Goal: Information Seeking & Learning: Learn about a topic

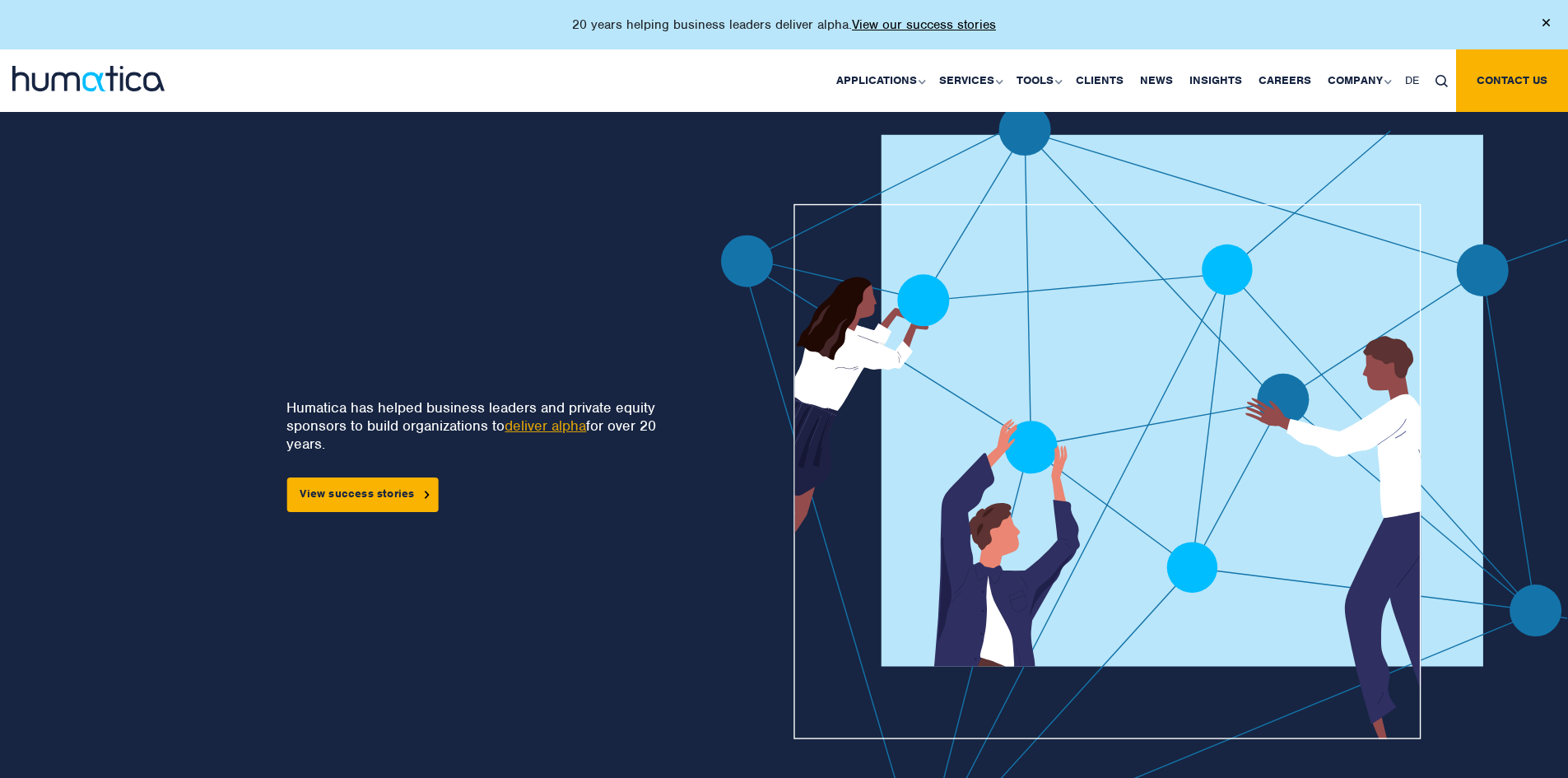
scroll to position [1811, 0]
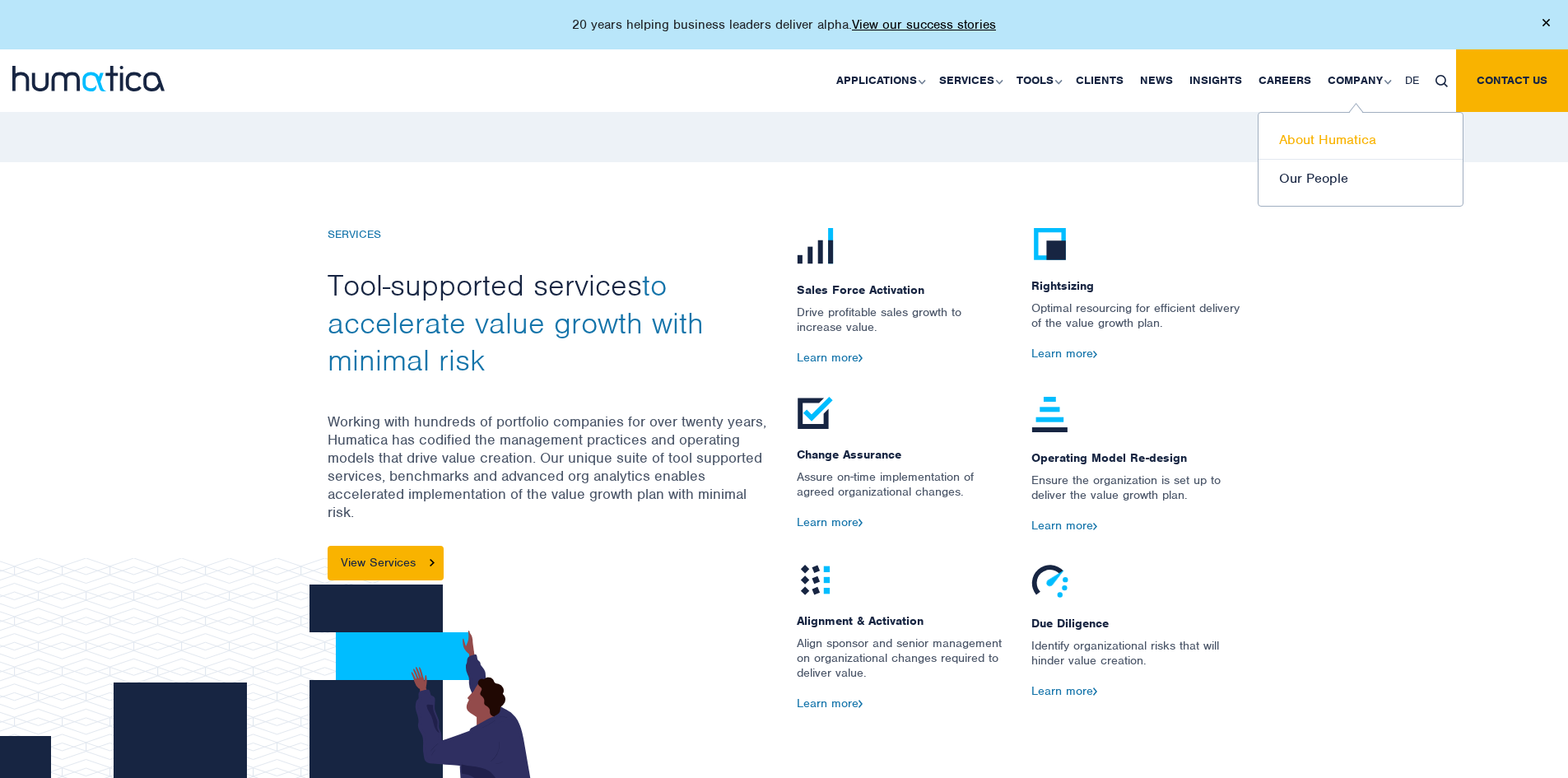
click at [1363, 134] on link "About Humatica" at bounding box center [1361, 140] width 205 height 39
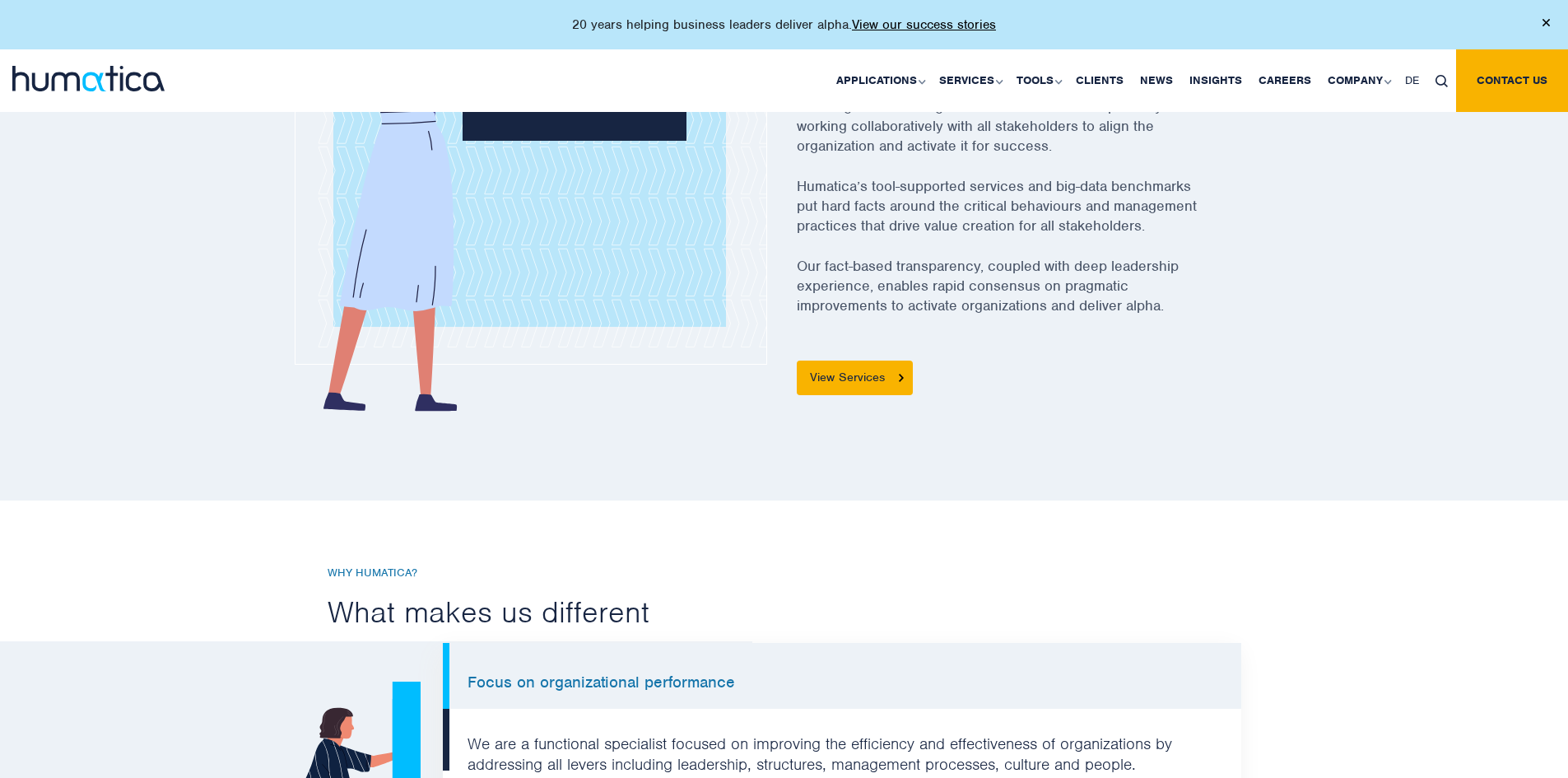
scroll to position [741, 0]
click at [840, 382] on link "View Services" at bounding box center [855, 379] width 117 height 35
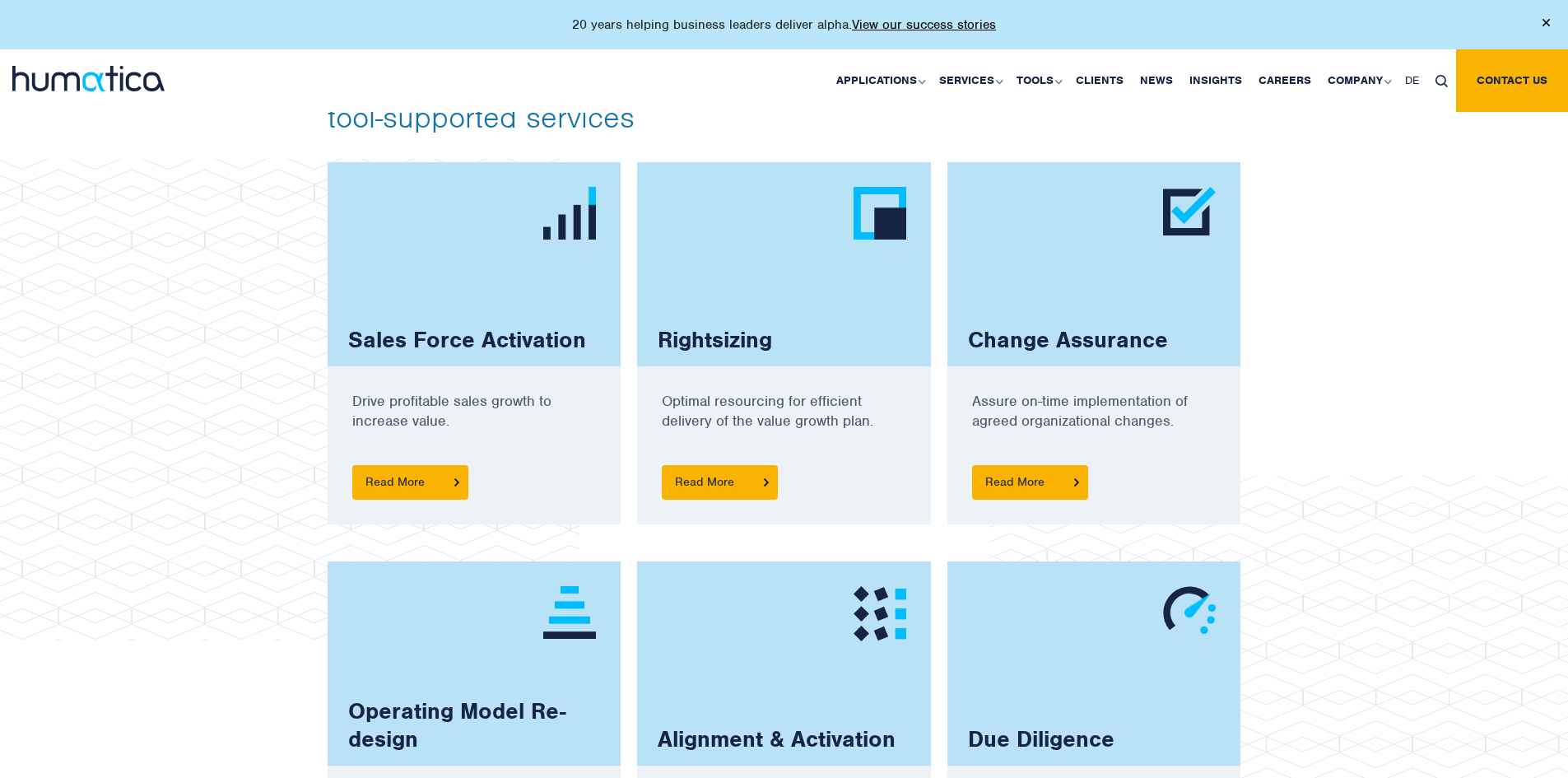
scroll to position [1071, 0]
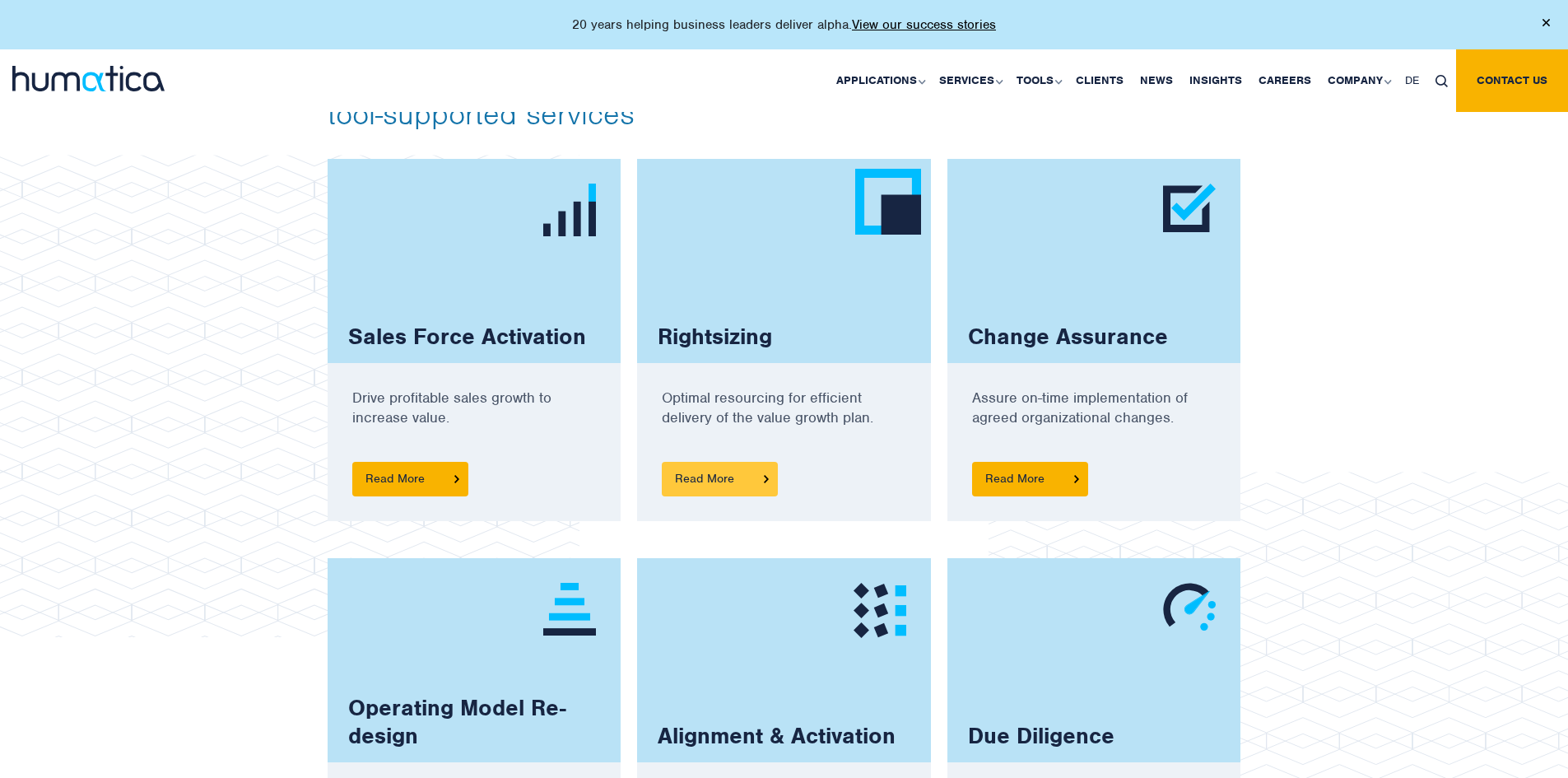
click at [717, 483] on span "Read More" at bounding box center [719, 479] width 117 height 35
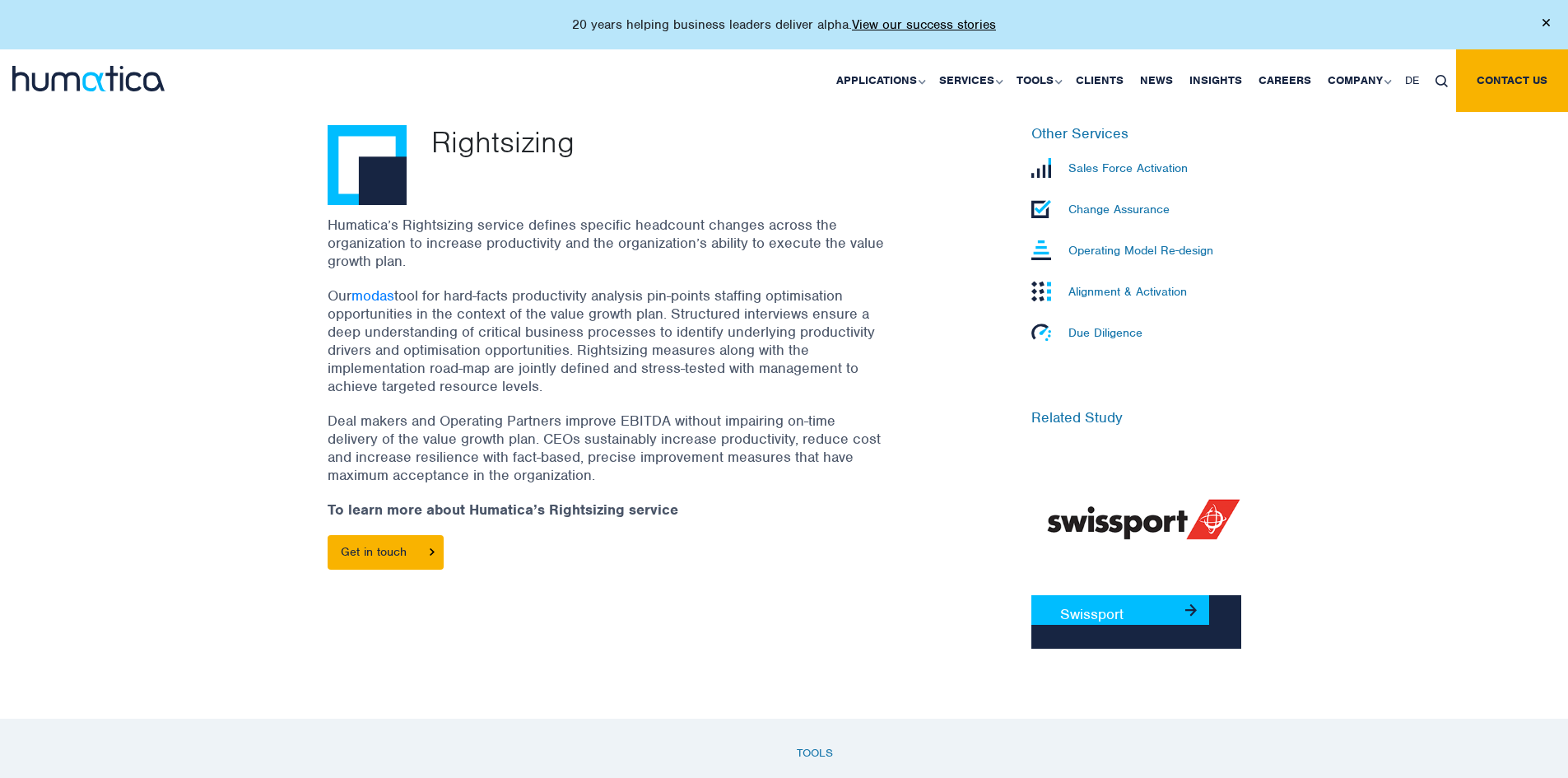
scroll to position [494, 0]
click at [1124, 170] on p "Sales Force Activation" at bounding box center [1129, 167] width 119 height 15
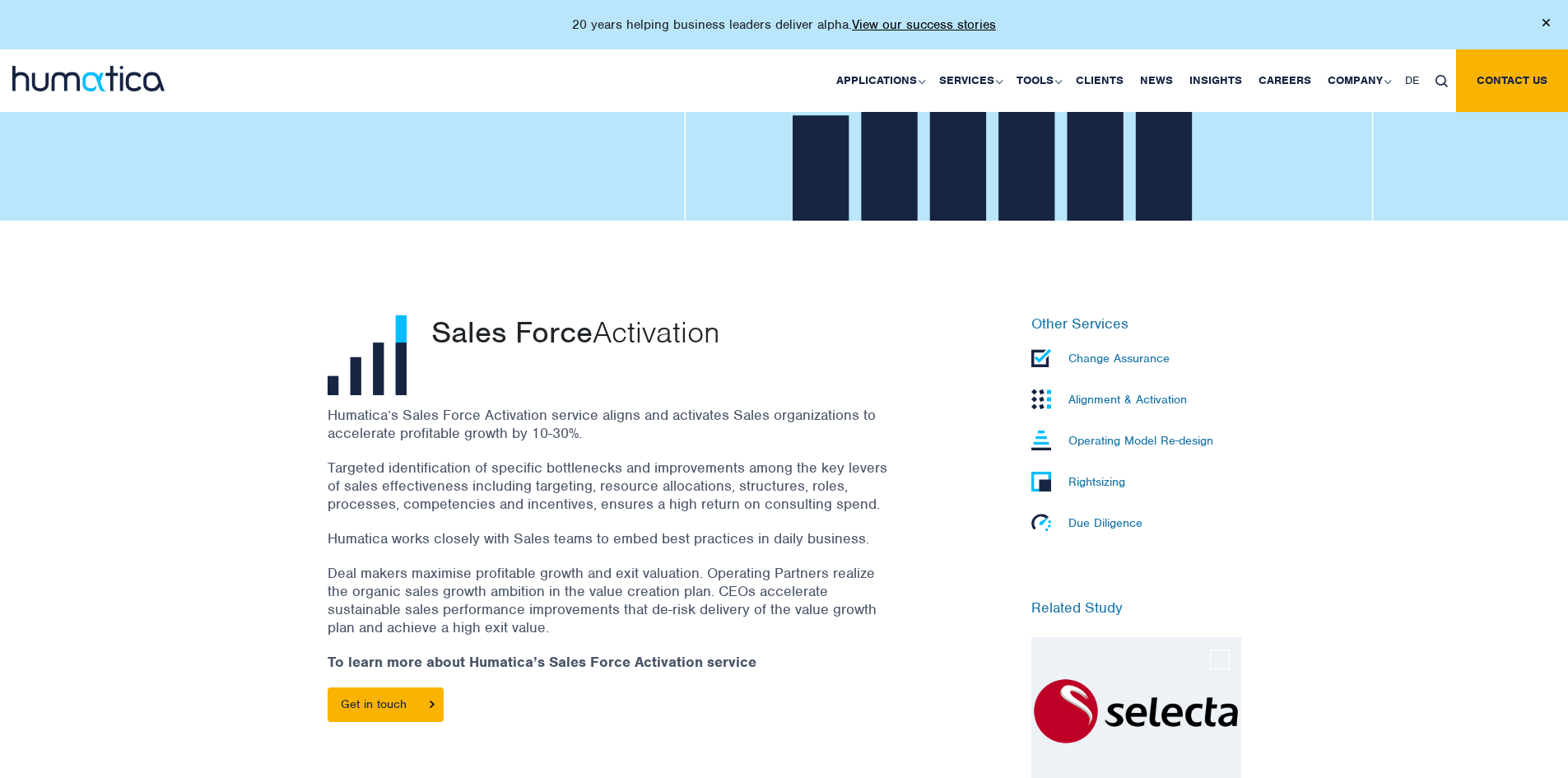
scroll to position [329, 0]
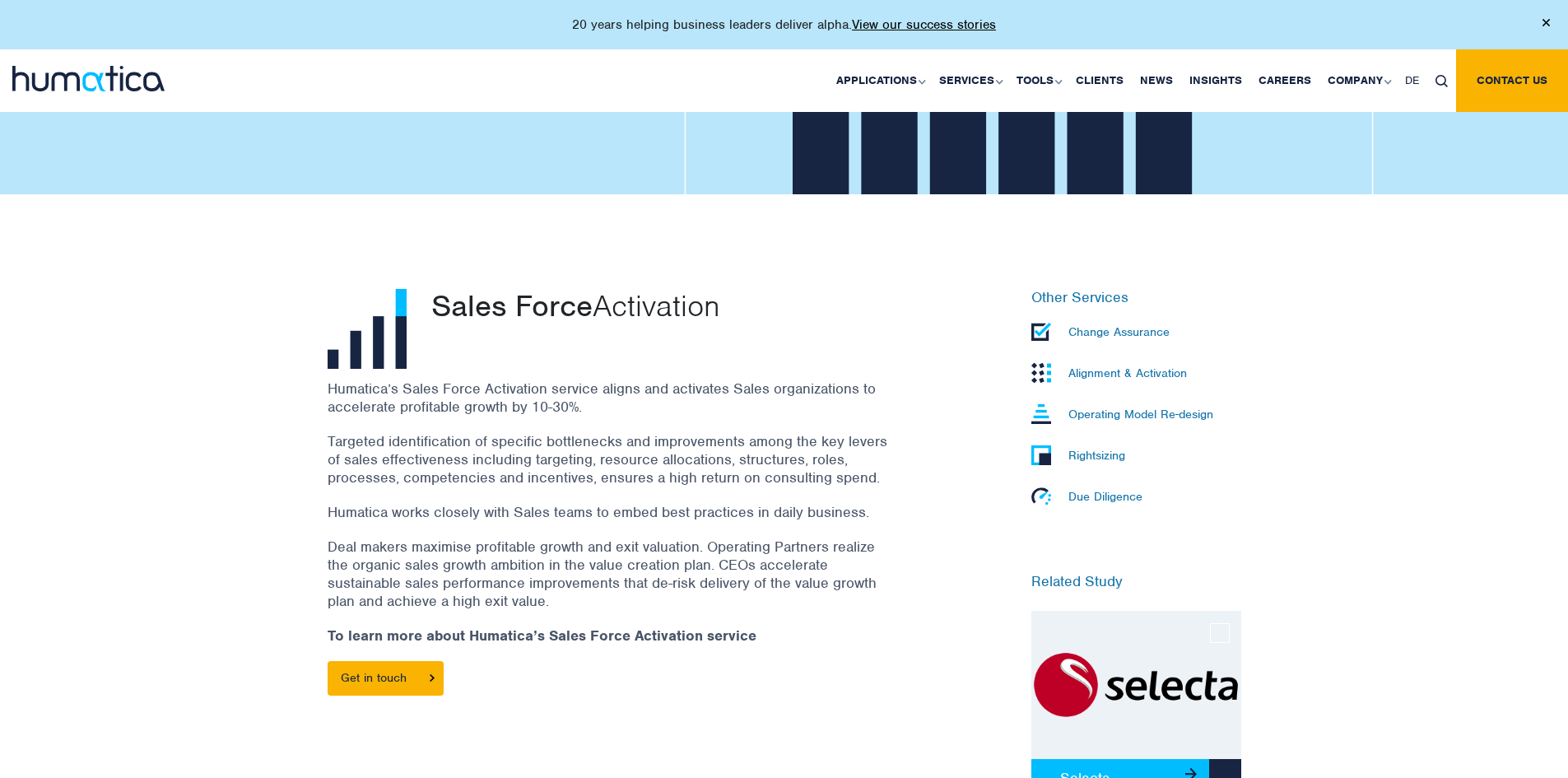
click at [1095, 374] on p "Alignment & Activation" at bounding box center [1128, 372] width 118 height 15
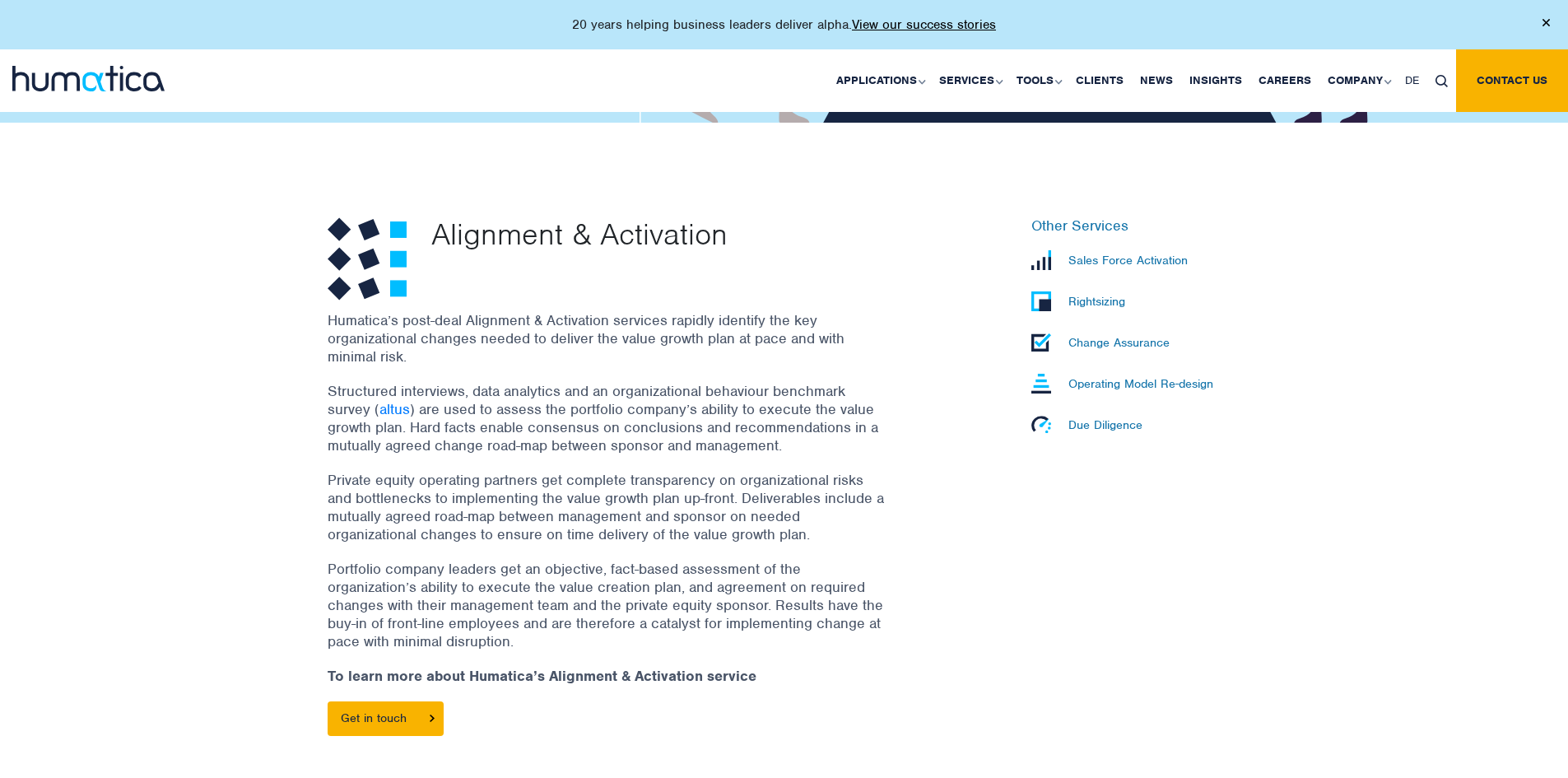
scroll to position [412, 0]
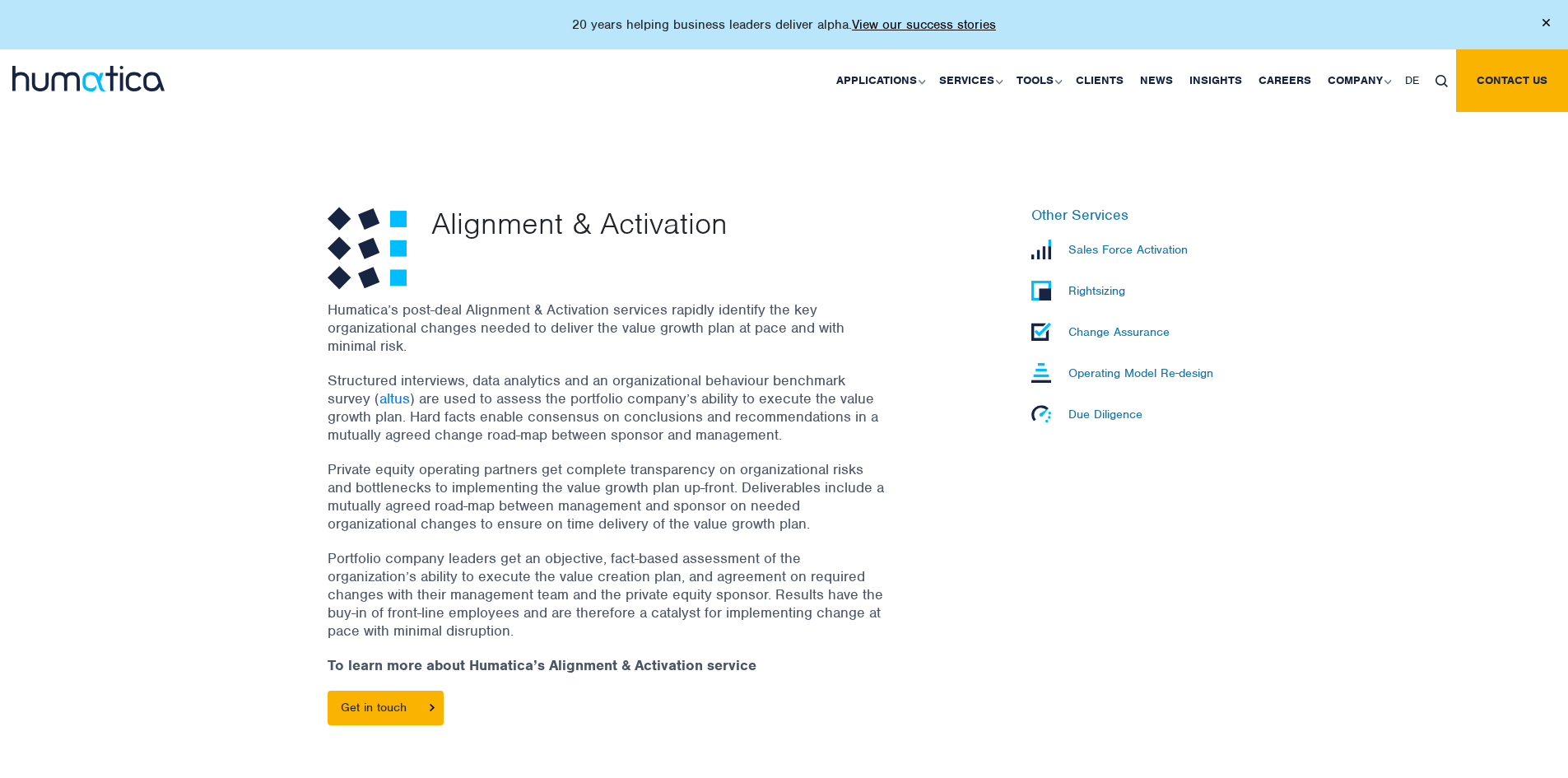
click at [1154, 369] on p "Operating Model Re-design" at bounding box center [1141, 372] width 145 height 15
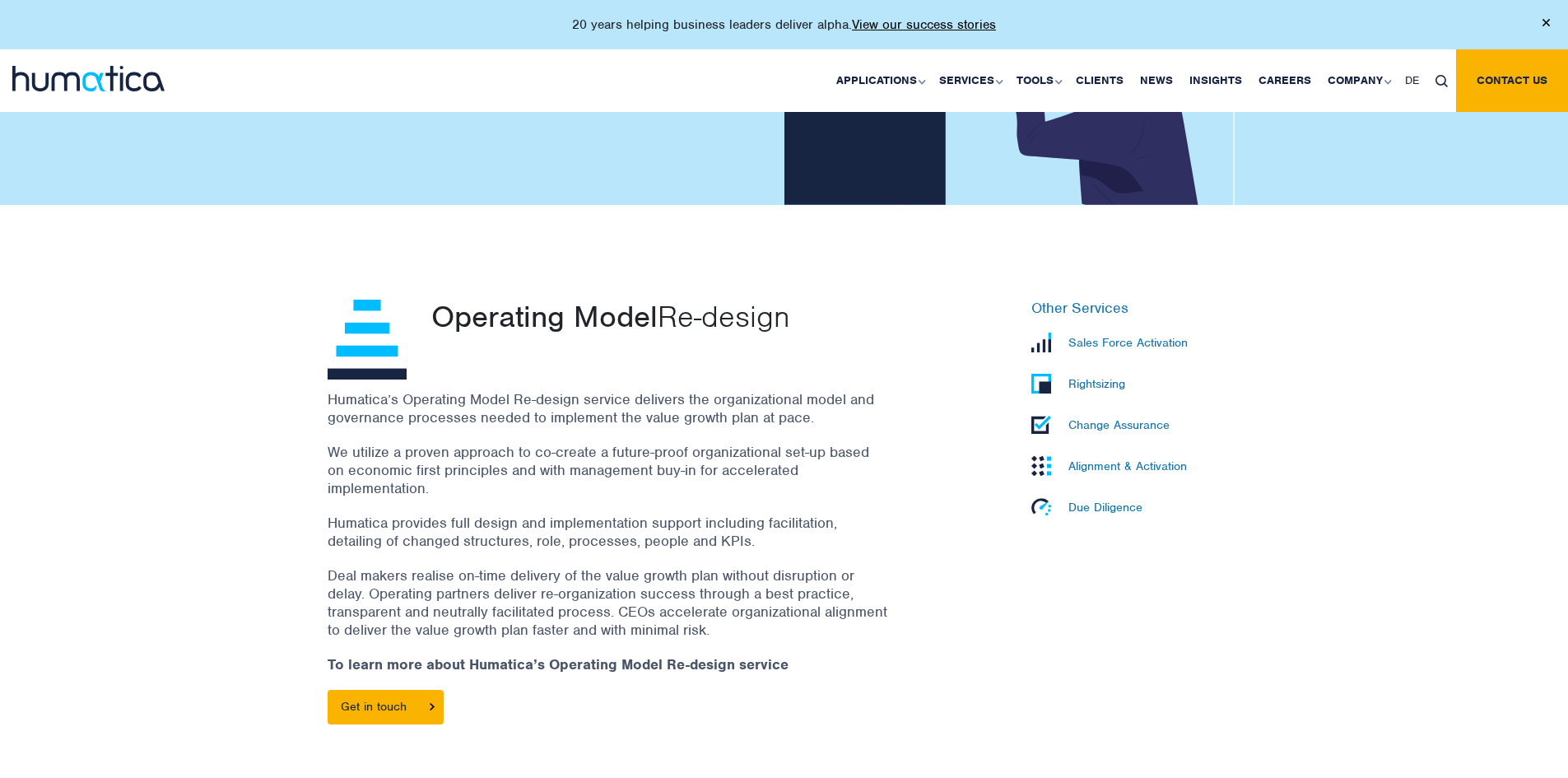
scroll to position [329, 0]
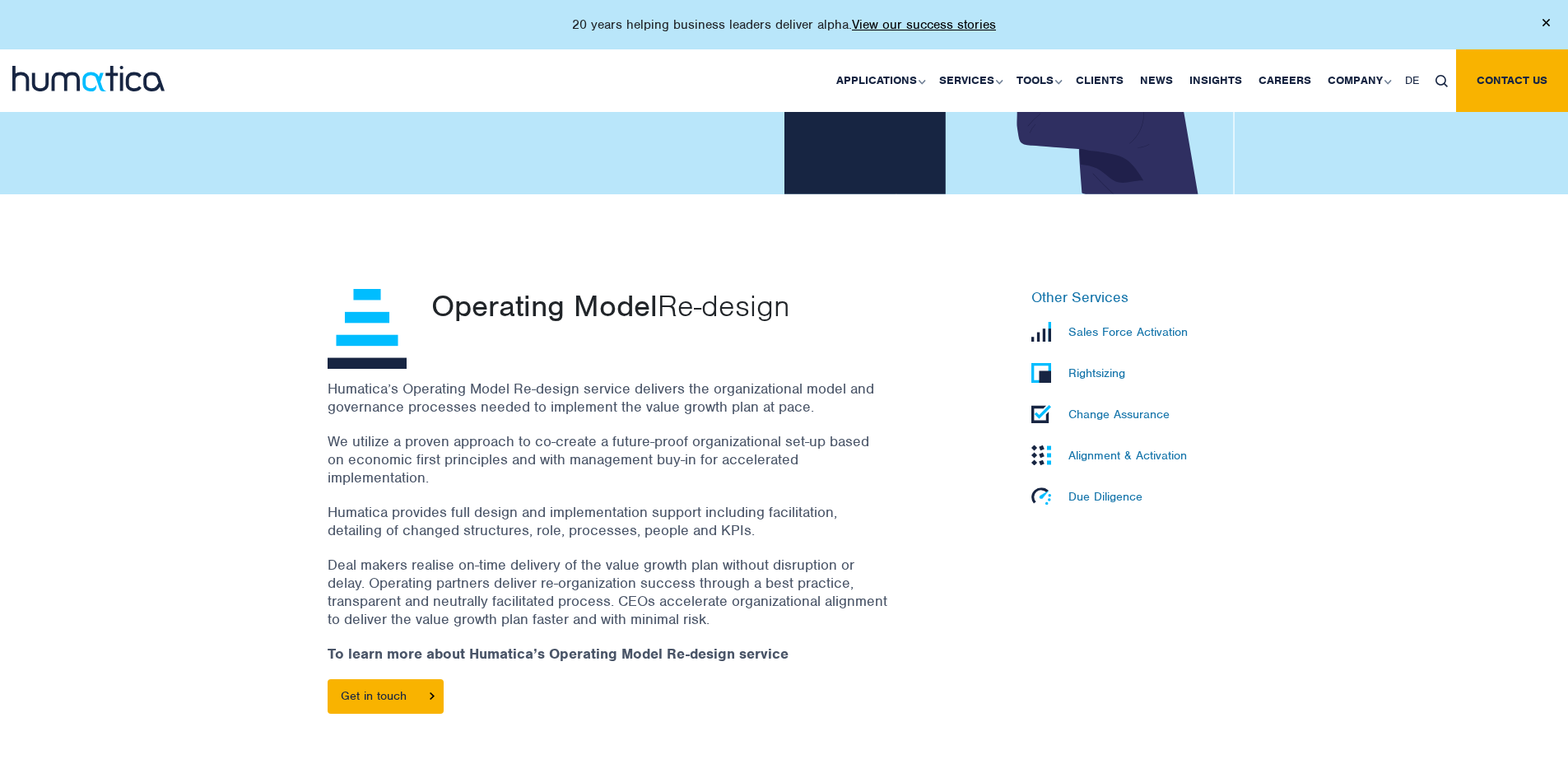
click at [1120, 421] on li "Change Assurance" at bounding box center [1136, 414] width 210 height 33
click at [1124, 418] on p "Change Assurance" at bounding box center [1119, 414] width 101 height 15
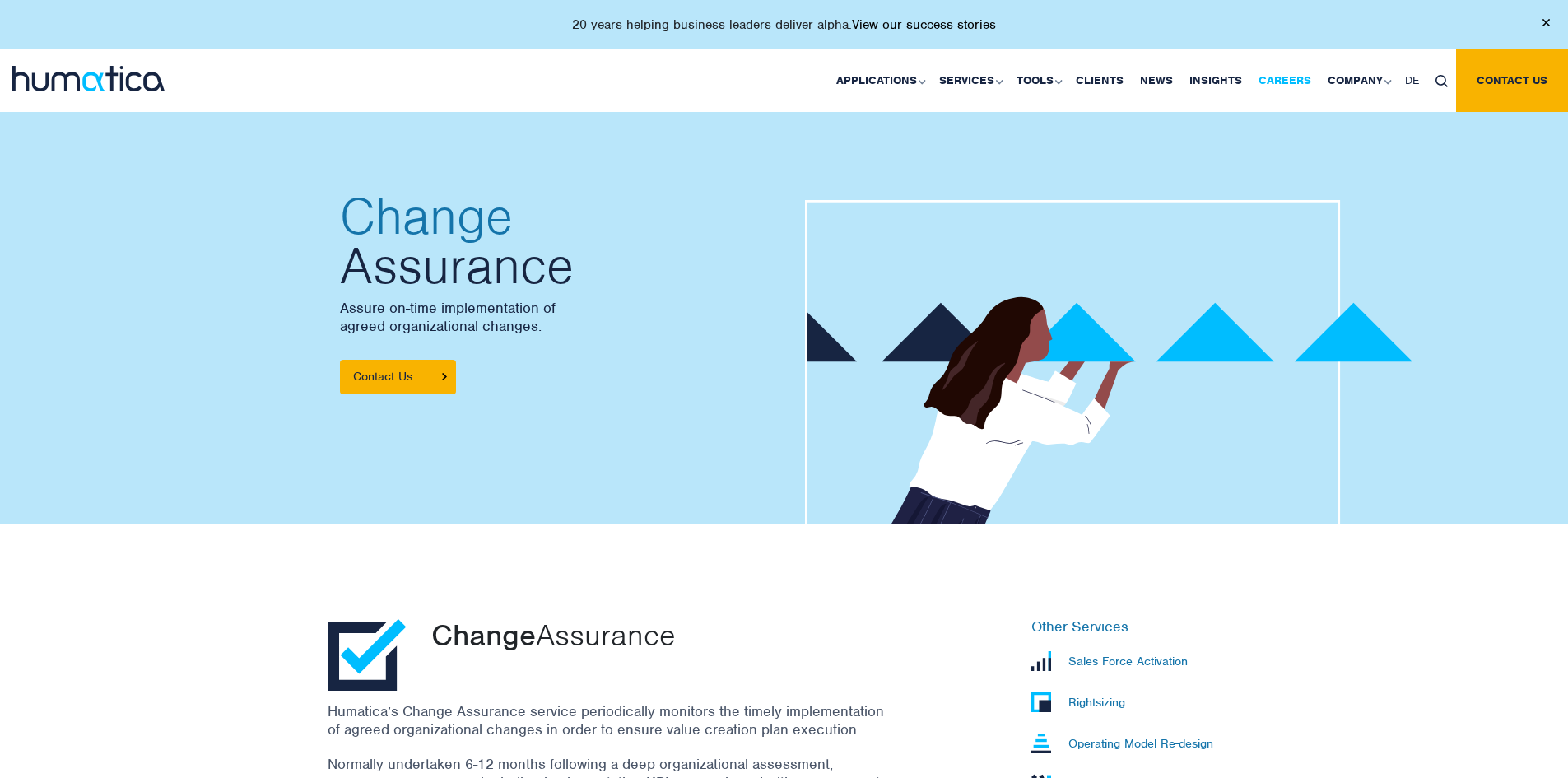
click at [1284, 75] on link "Careers" at bounding box center [1284, 81] width 69 height 62
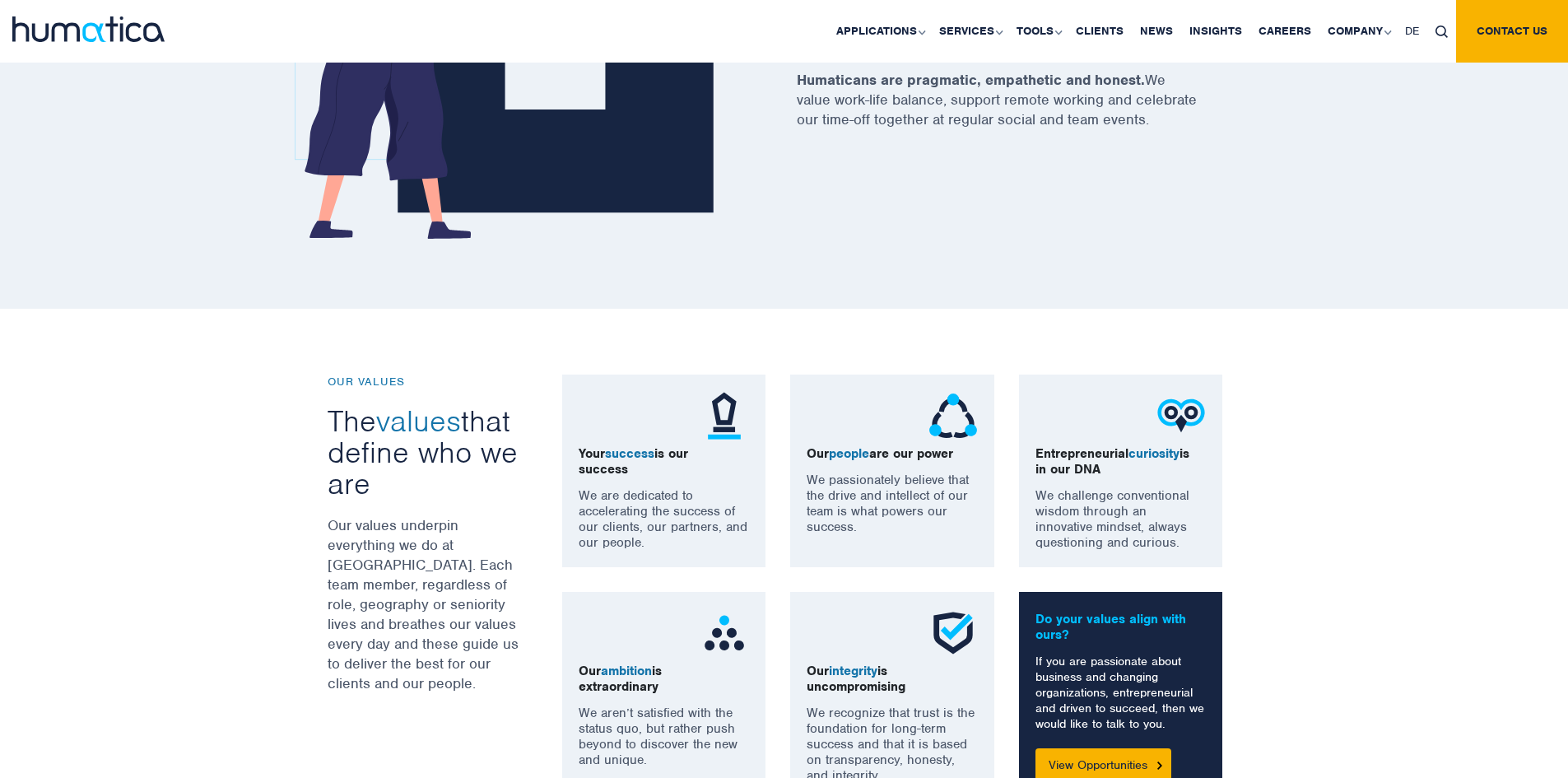
scroll to position [1071, 0]
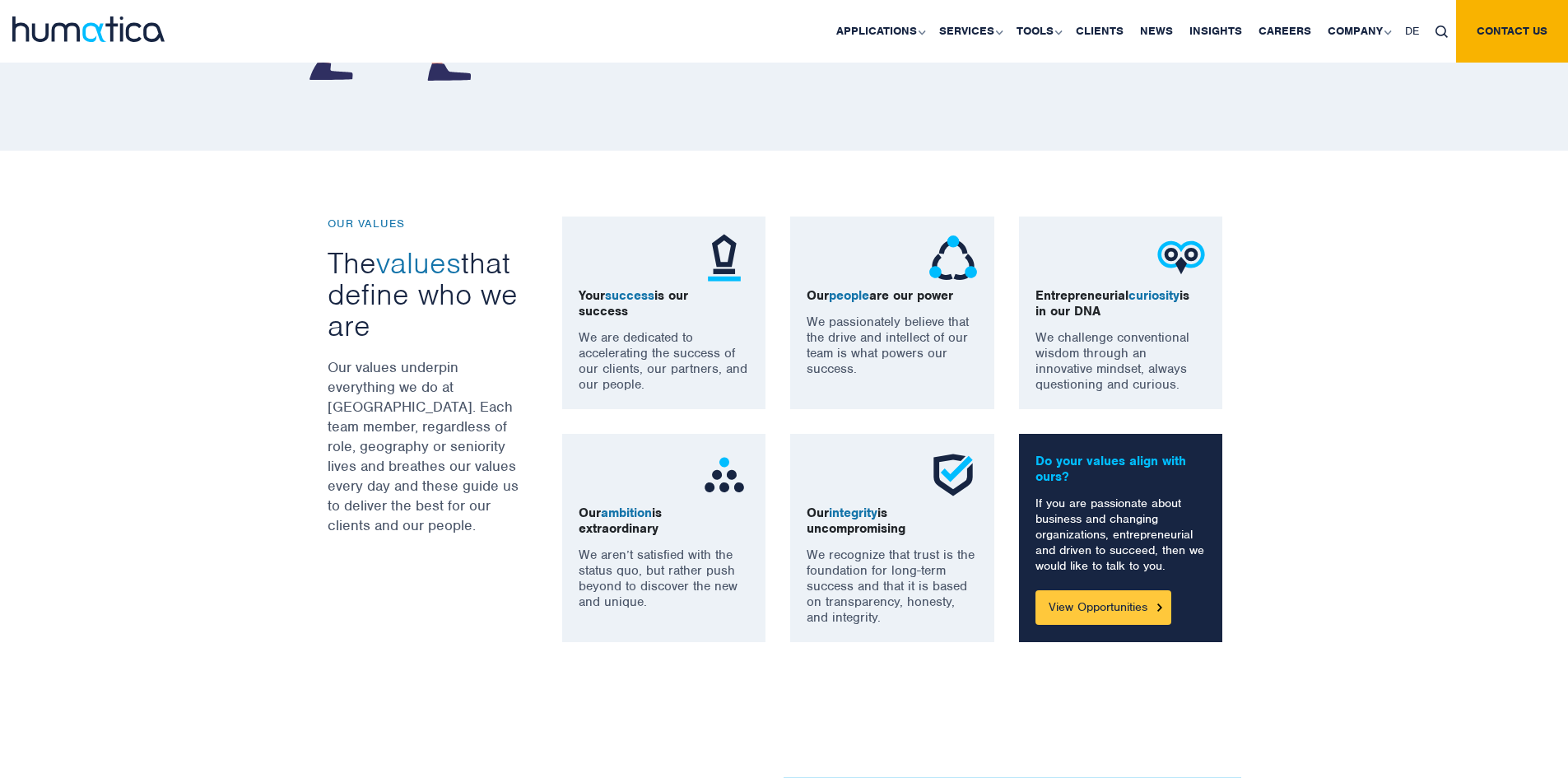
click at [1098, 610] on link "View Opportunities" at bounding box center [1104, 607] width 136 height 35
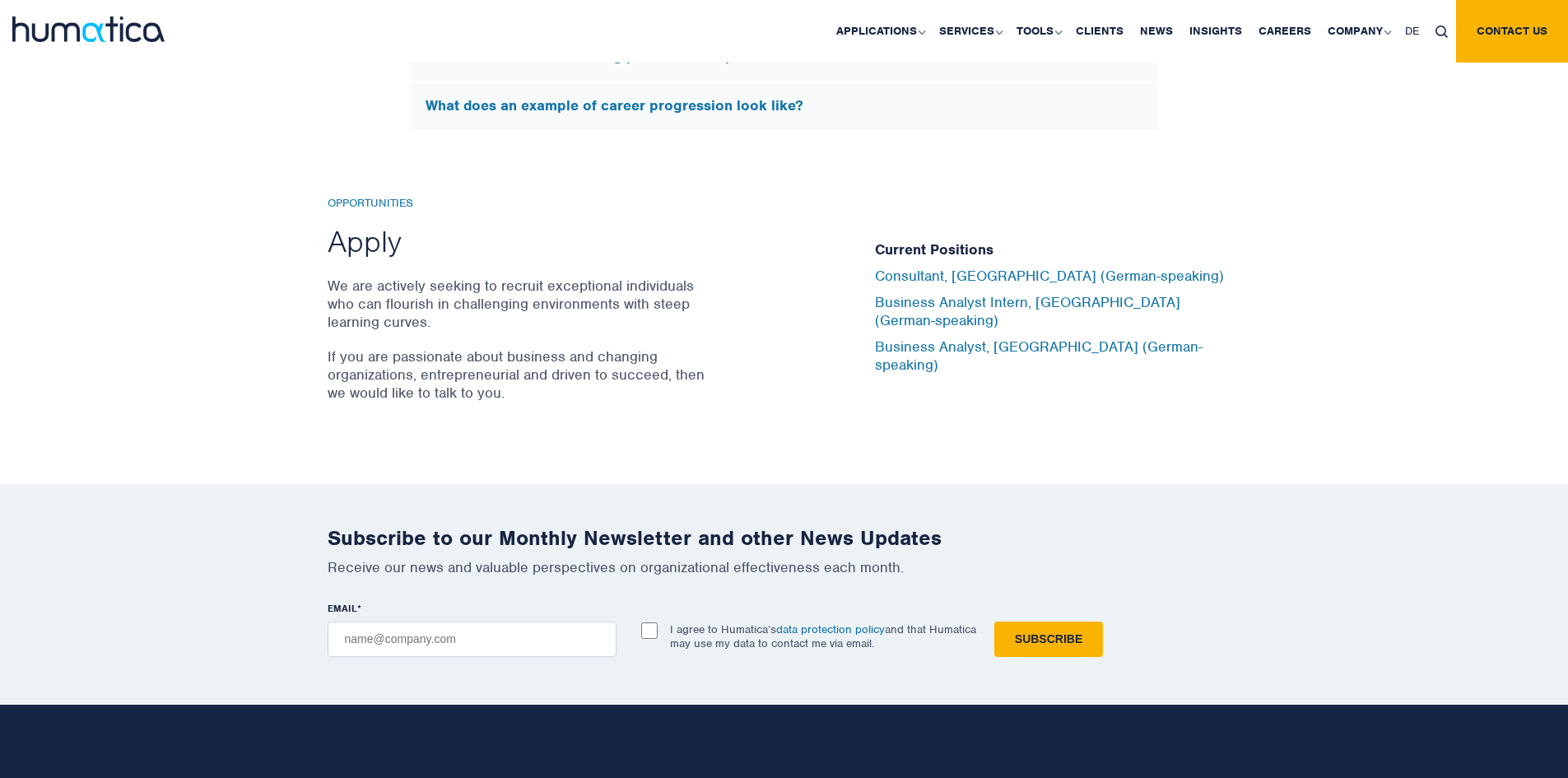
scroll to position [5329, 0]
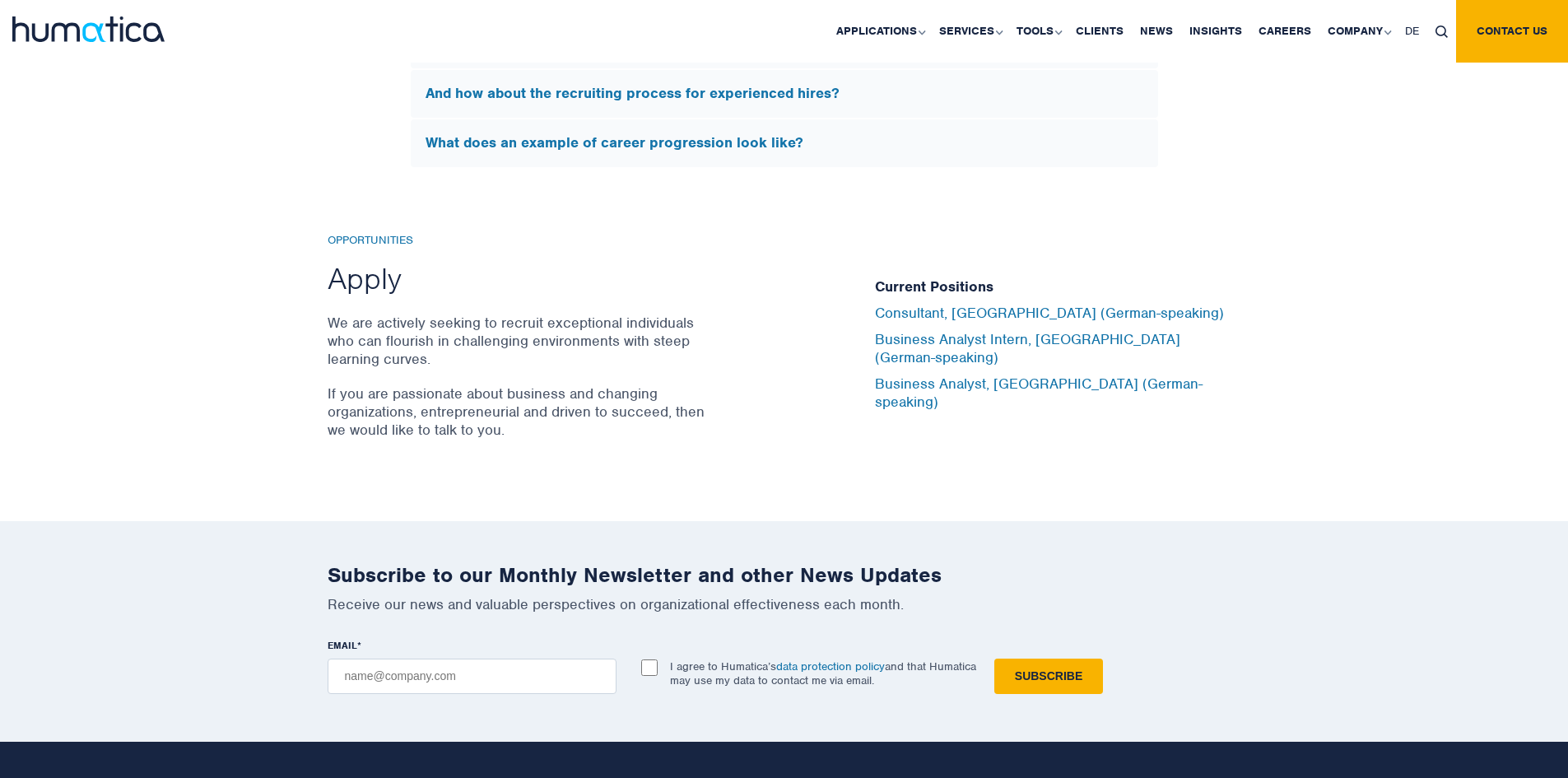
scroll to position [1071, 0]
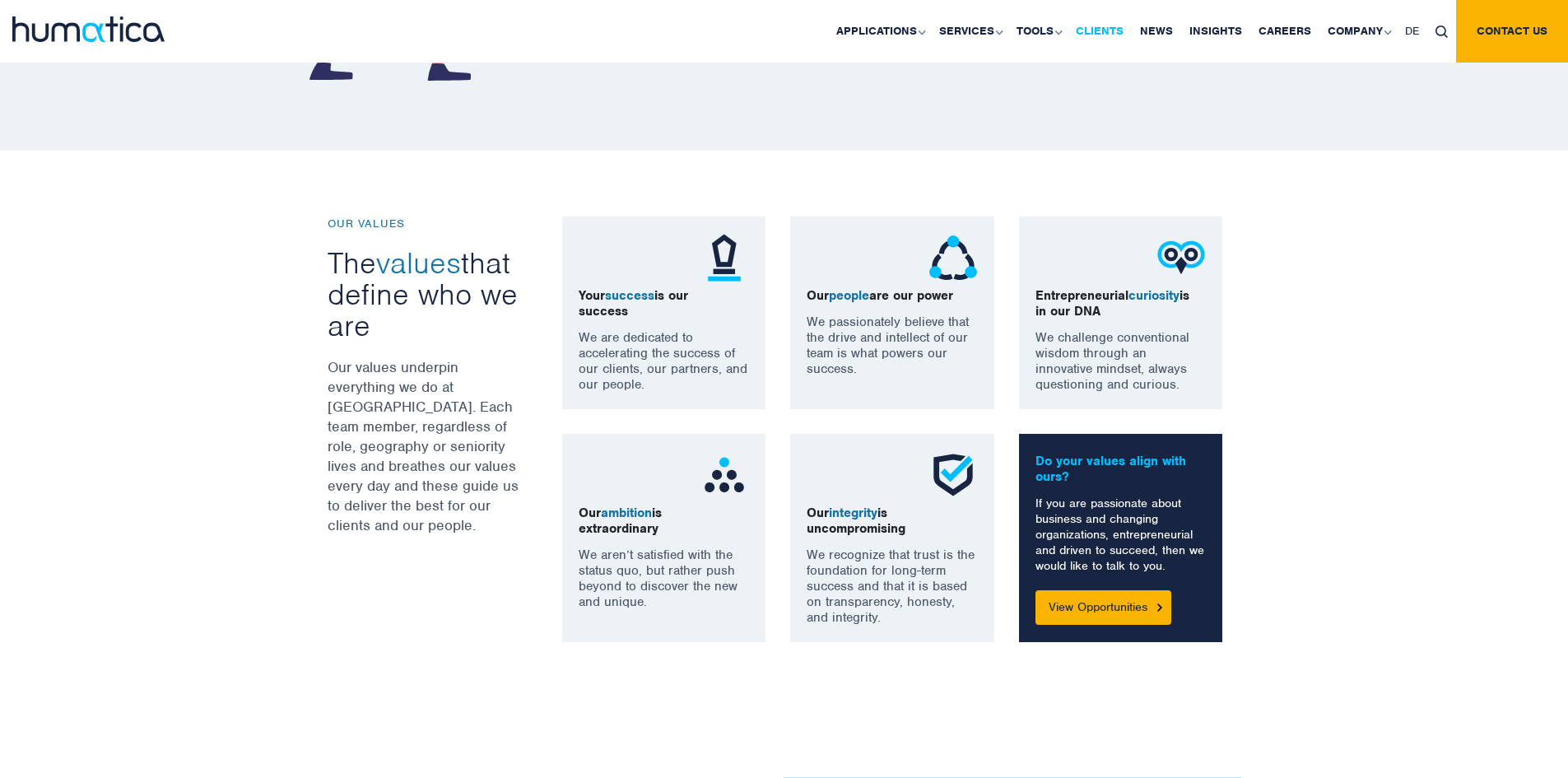
click at [1095, 33] on link "Clients" at bounding box center [1100, 31] width 64 height 62
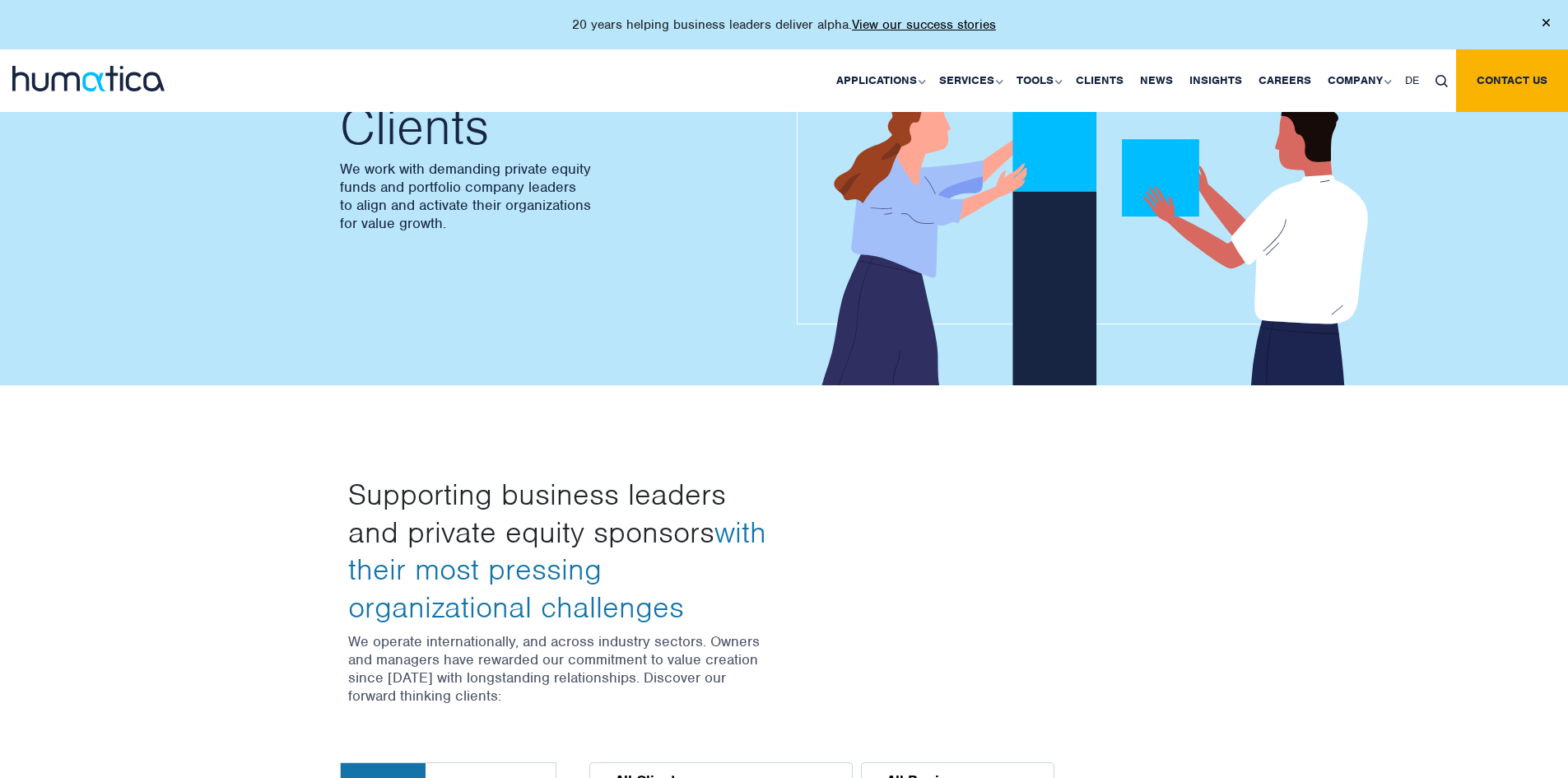
scroll to position [129, 0]
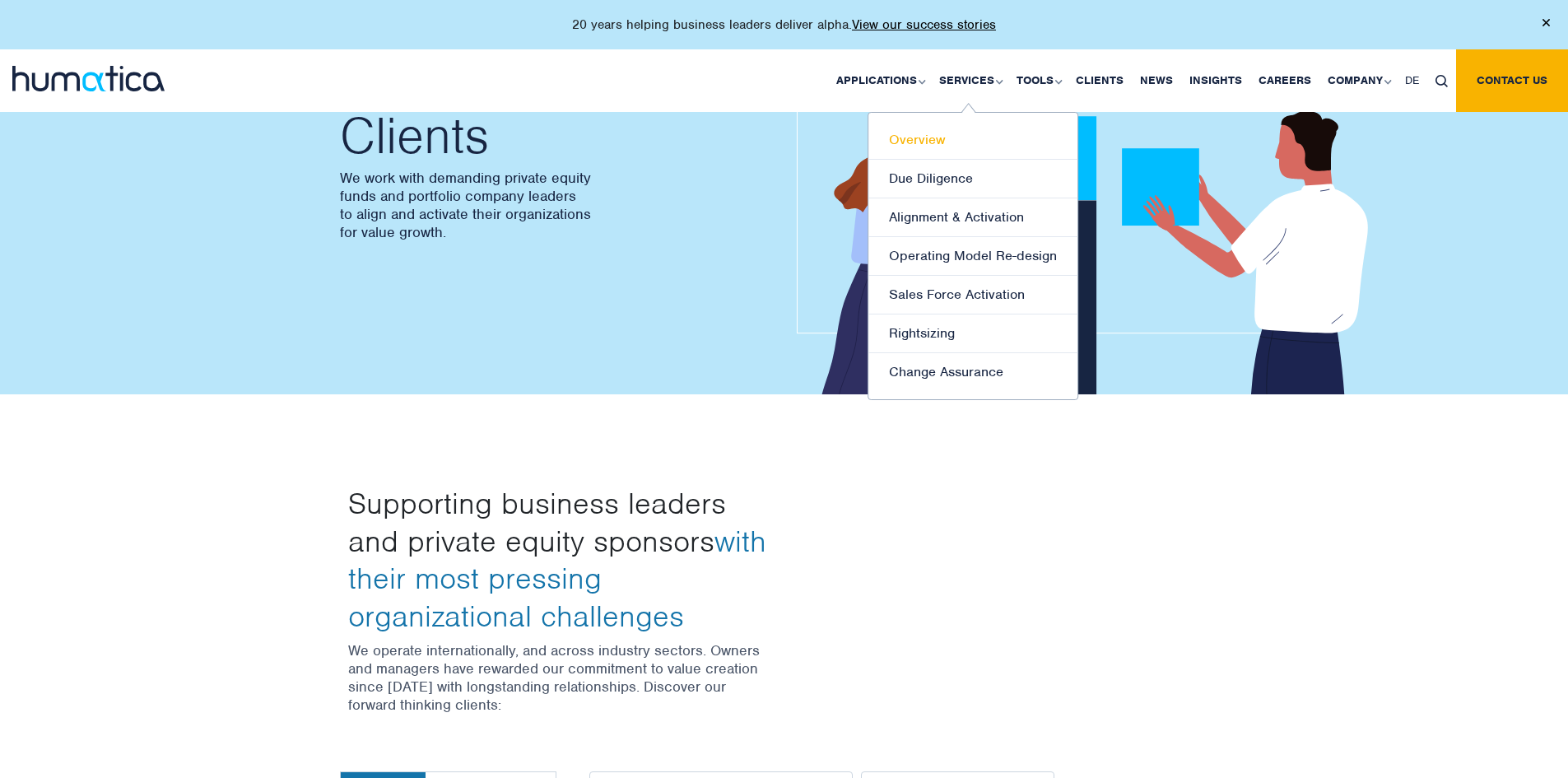
click at [929, 149] on link "Overview" at bounding box center [973, 140] width 209 height 39
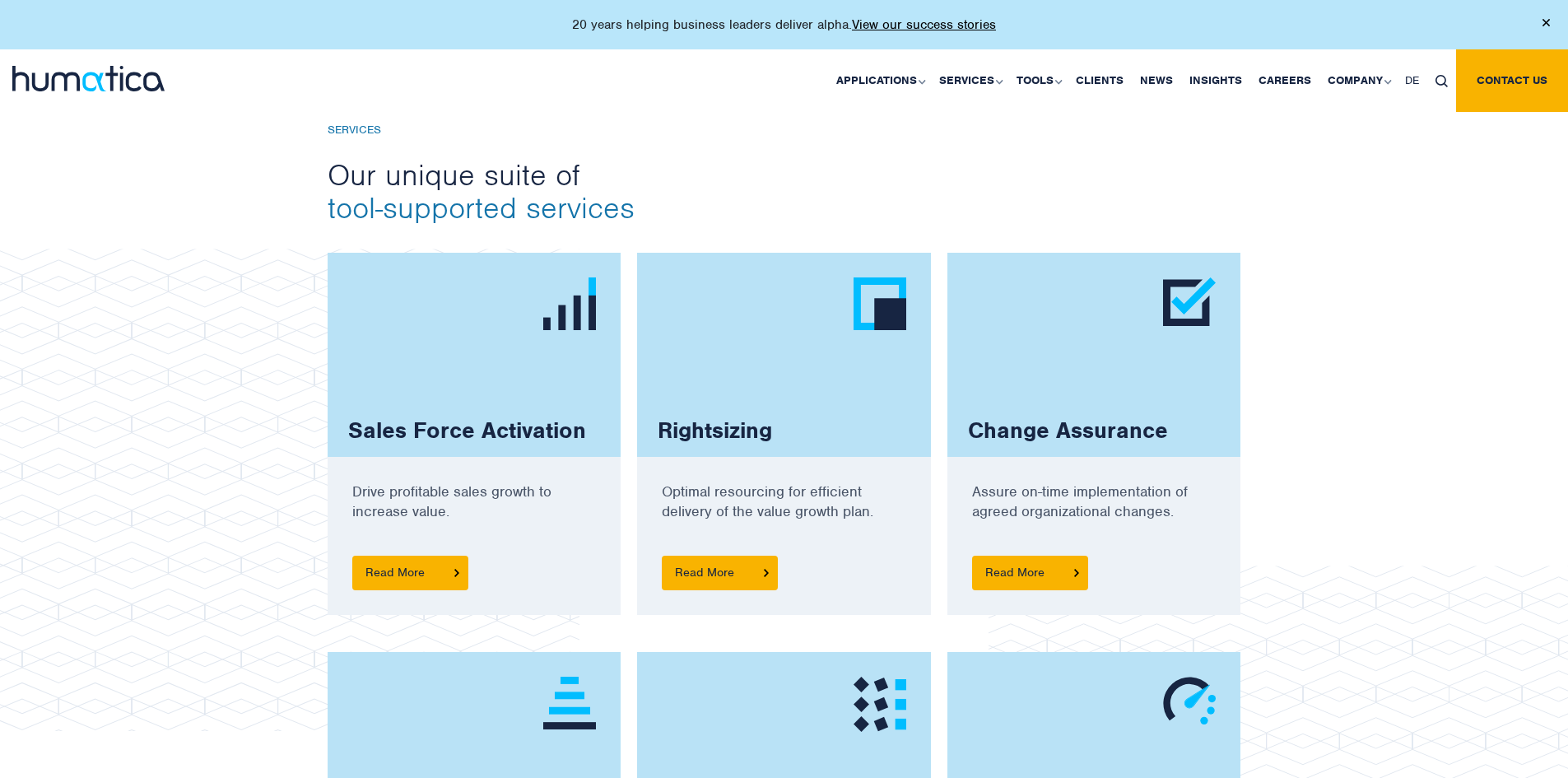
scroll to position [988, 0]
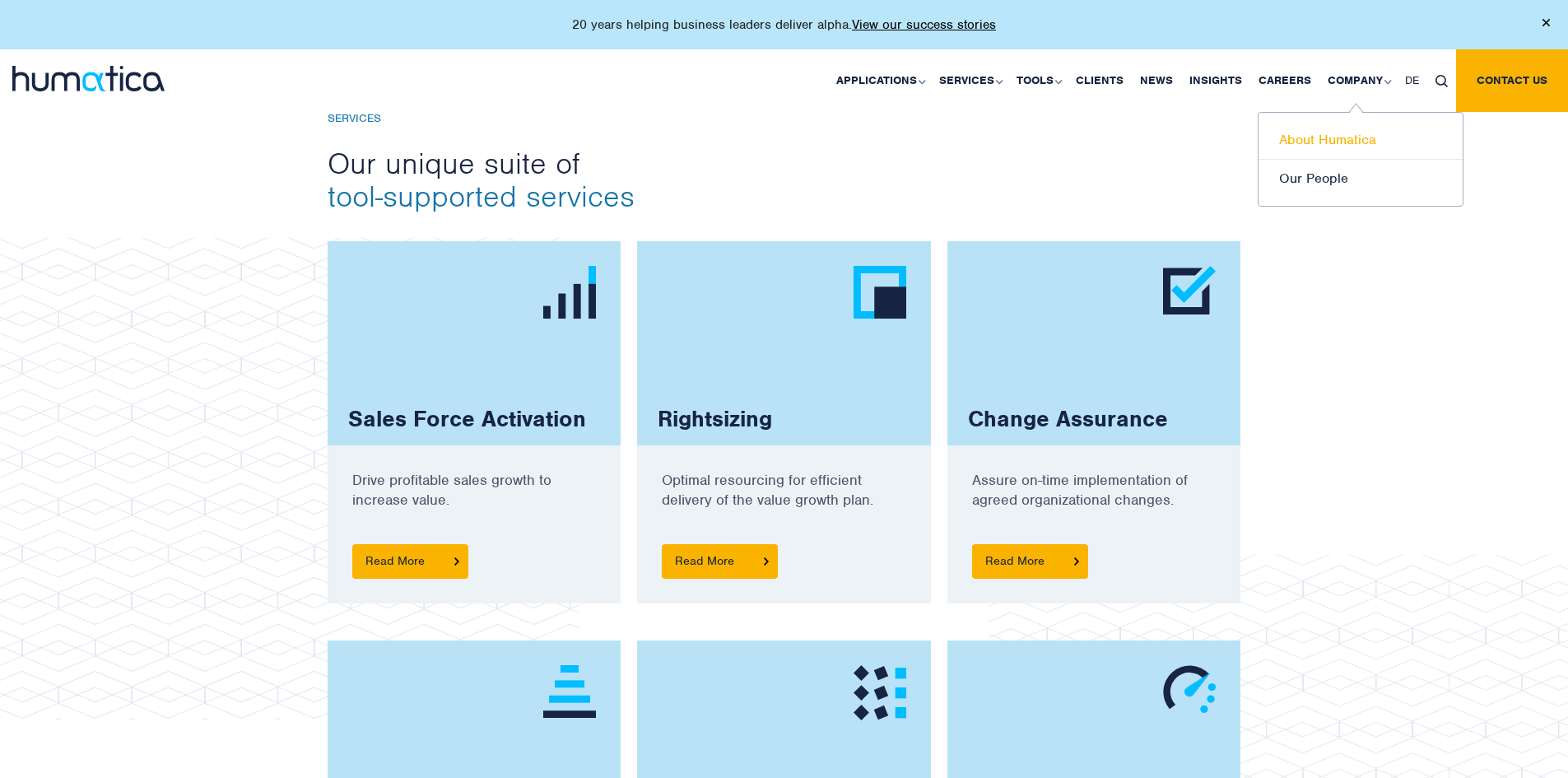
click at [1360, 133] on link "About Humatica" at bounding box center [1361, 140] width 205 height 39
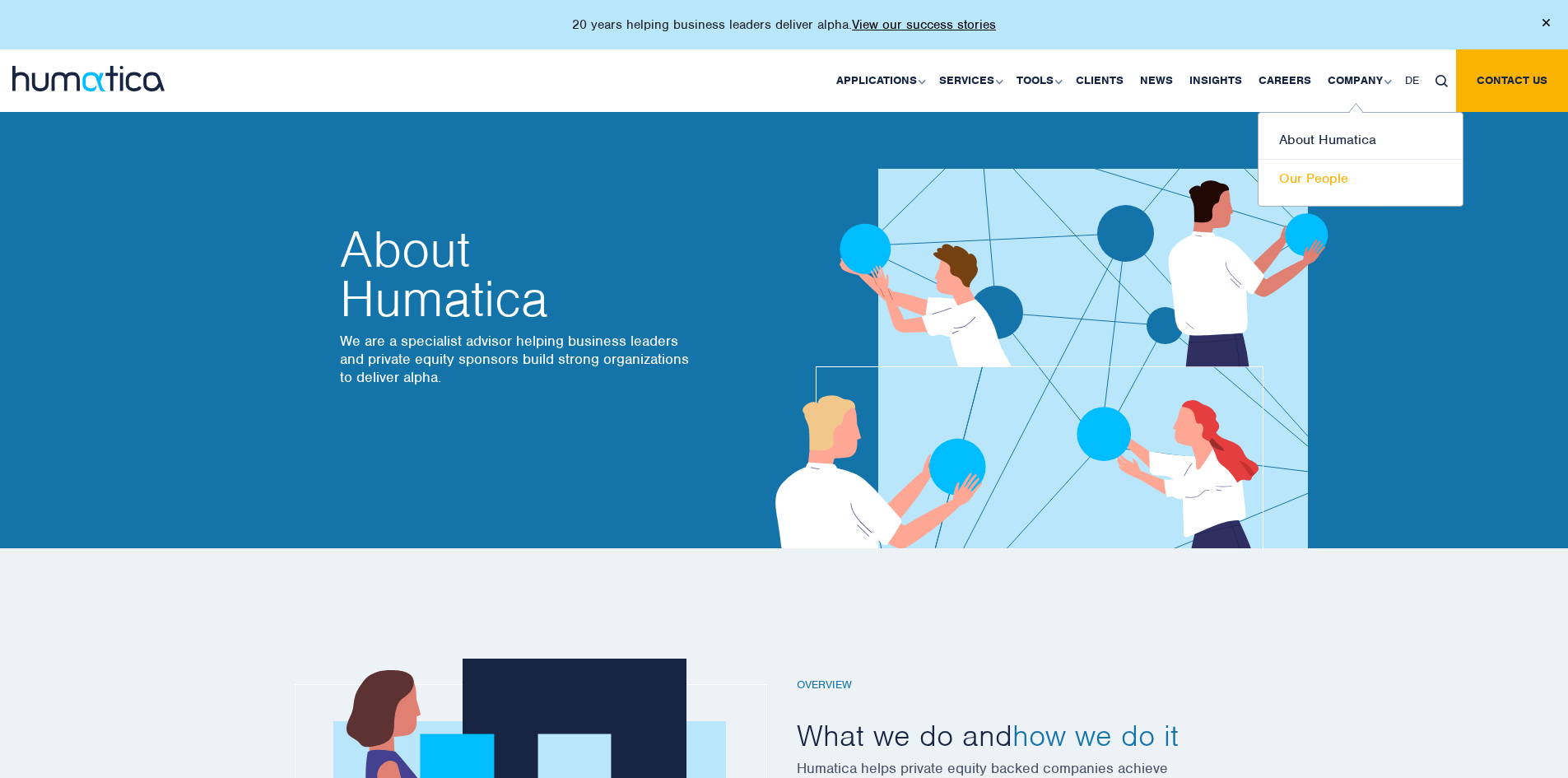
click at [1351, 183] on link "Our People" at bounding box center [1361, 178] width 205 height 38
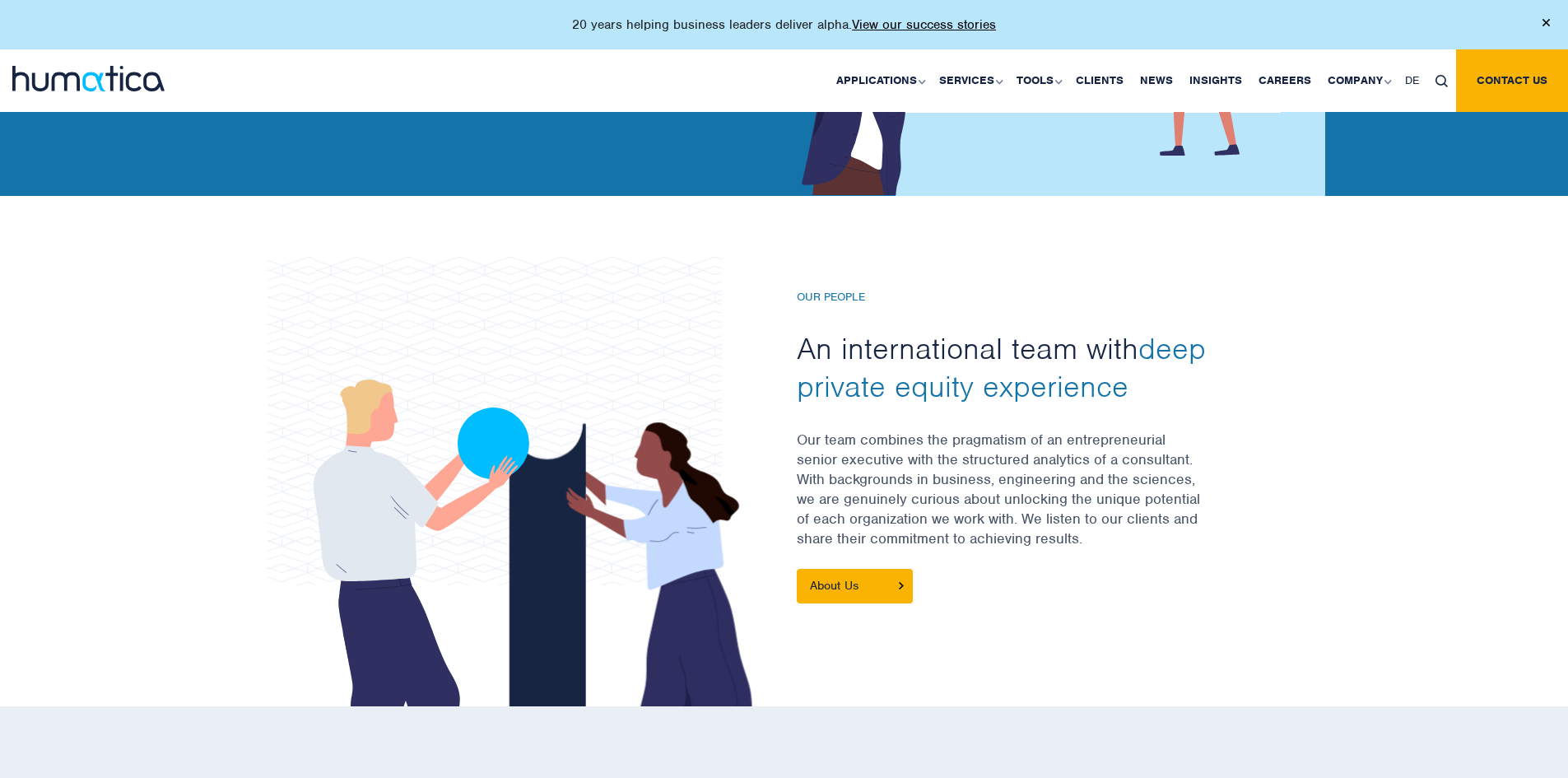
scroll to position [329, 0]
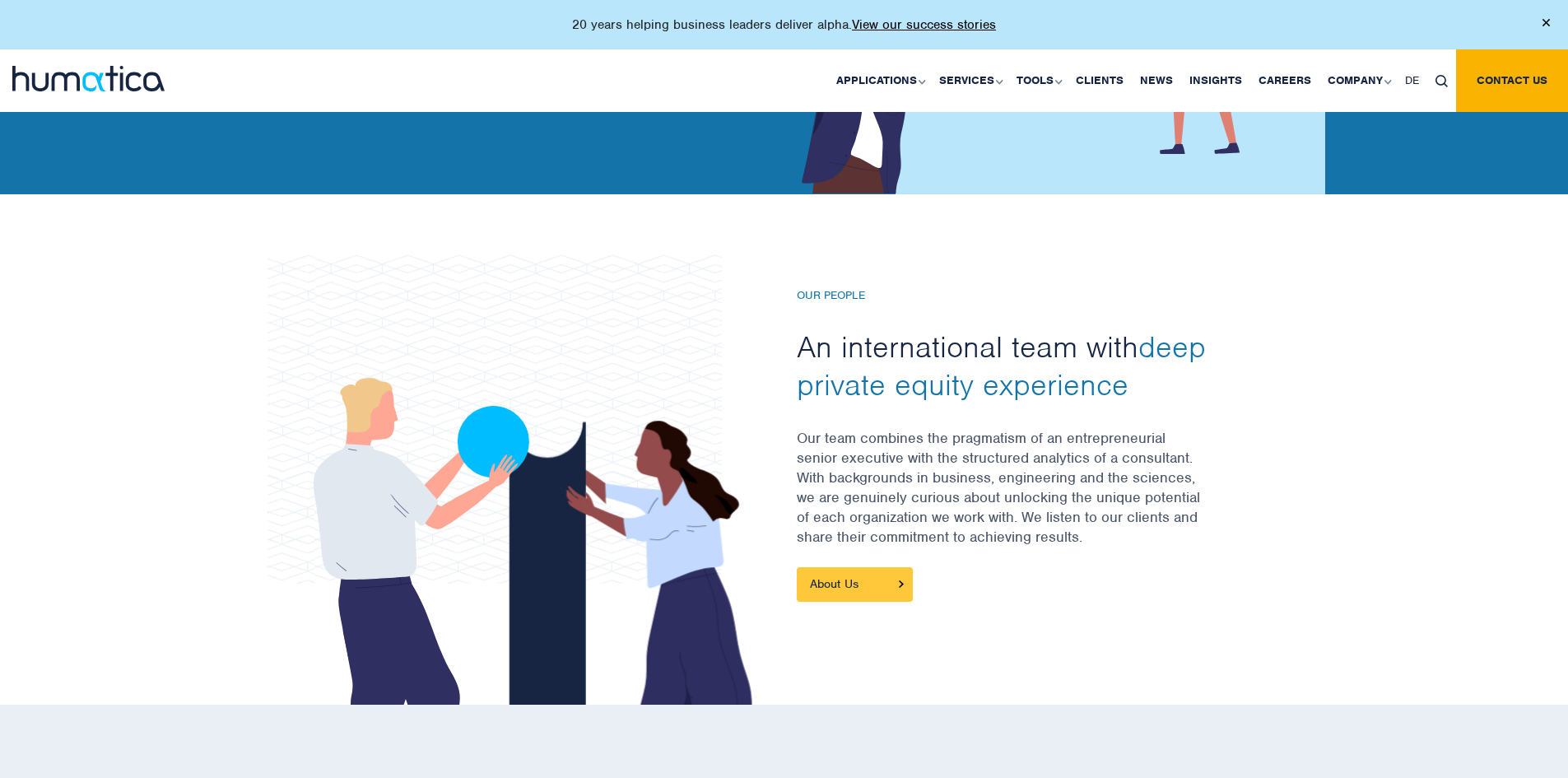
click at [878, 583] on link "About Us" at bounding box center [855, 584] width 117 height 35
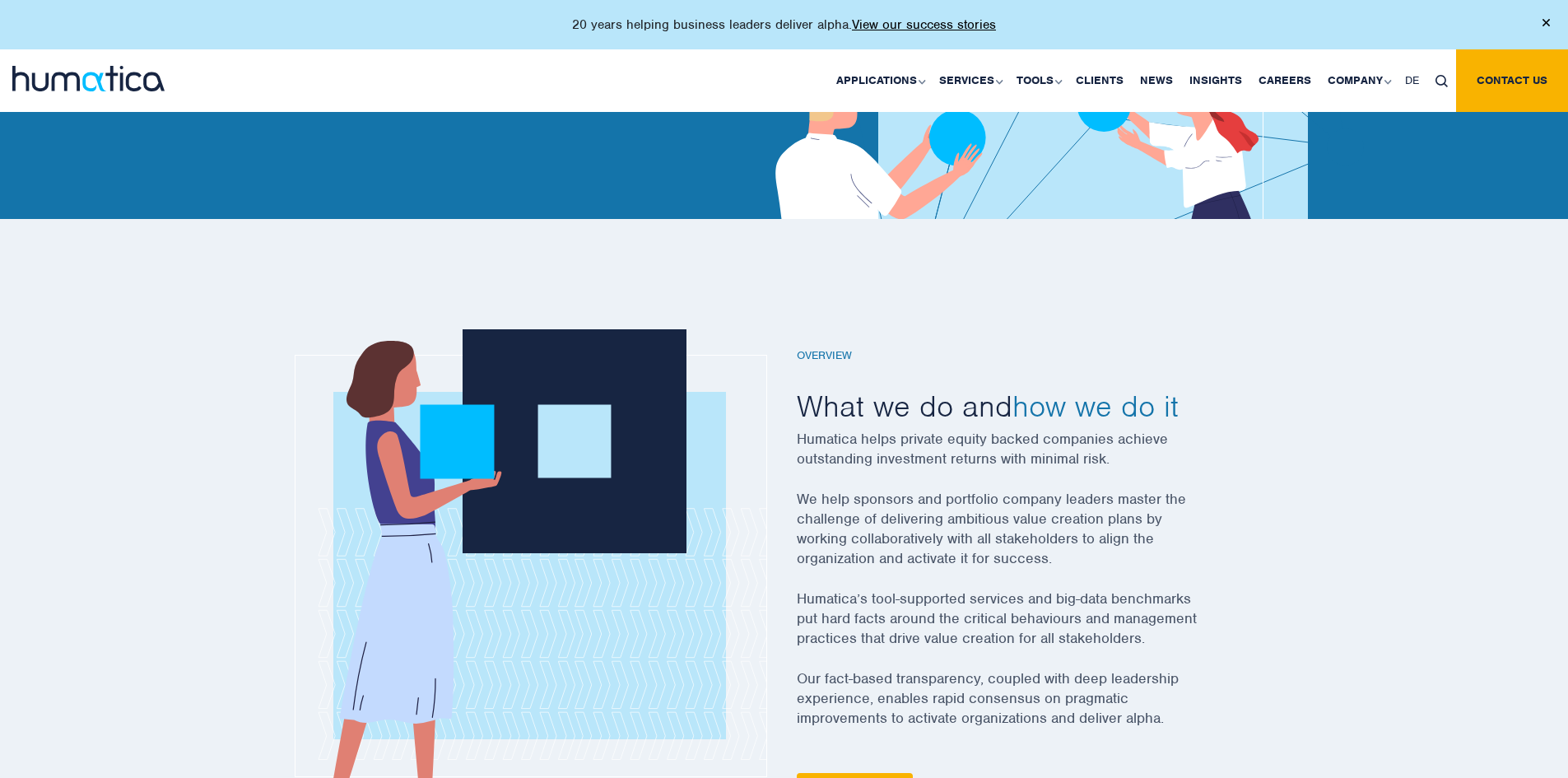
scroll to position [412, 0]
